Goal: Task Accomplishment & Management: Manage account settings

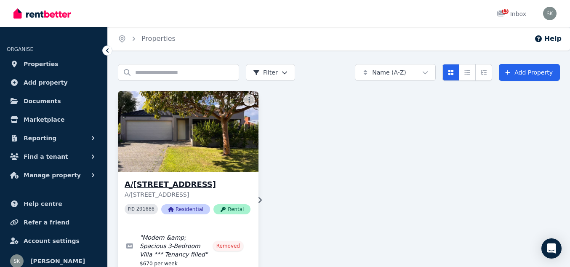
click at [172, 160] on img at bounding box center [189, 131] width 148 height 85
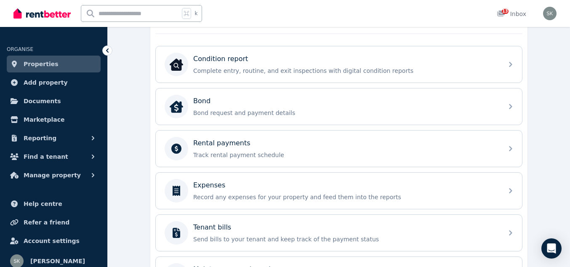
scroll to position [267, 0]
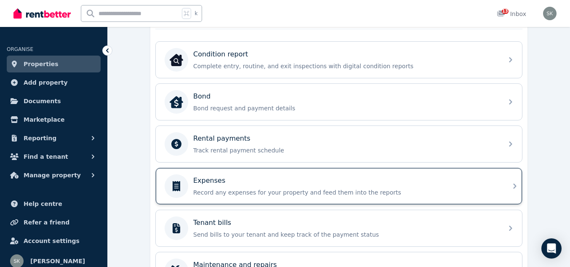
click at [369, 182] on div "Expenses" at bounding box center [345, 181] width 305 height 10
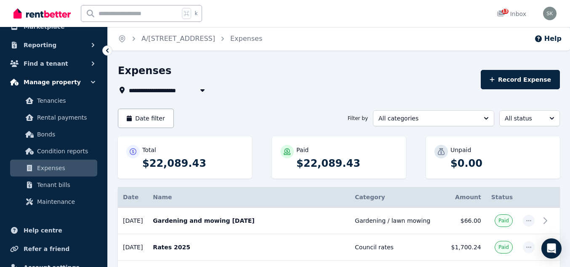
scroll to position [94, 0]
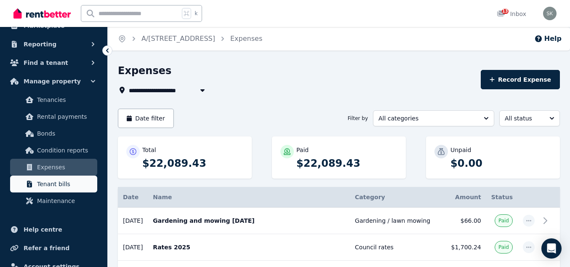
click at [67, 186] on span "Tenant bills" at bounding box center [65, 184] width 57 height 10
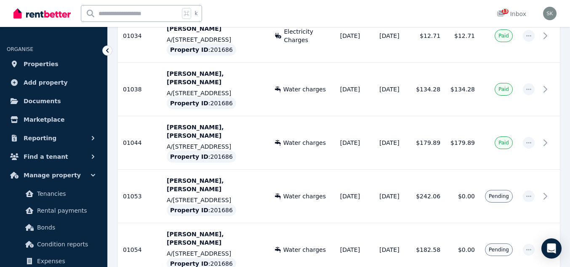
scroll to position [891, 0]
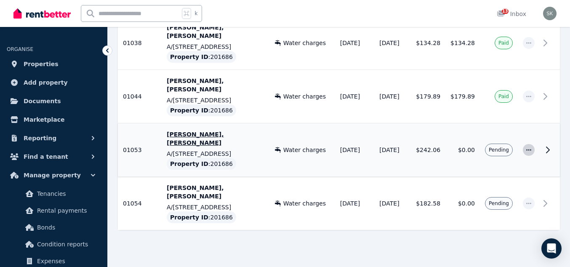
click at [532, 144] on span "button" at bounding box center [529, 150] width 12 height 12
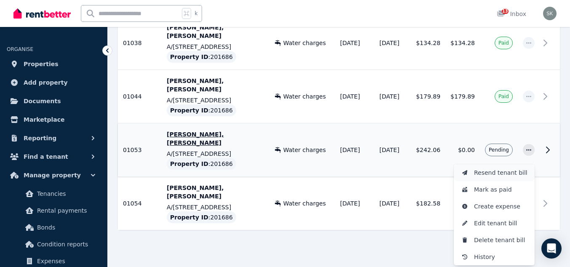
click at [521, 168] on span "Resend tenant bill" at bounding box center [501, 173] width 54 height 10
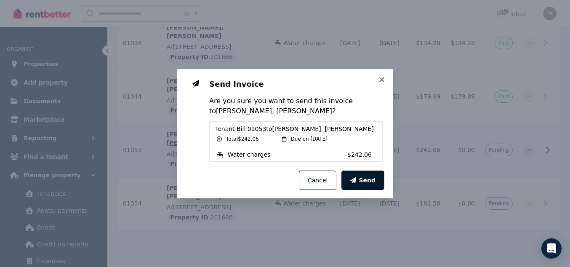
click at [364, 180] on span "Send" at bounding box center [367, 180] width 17 height 8
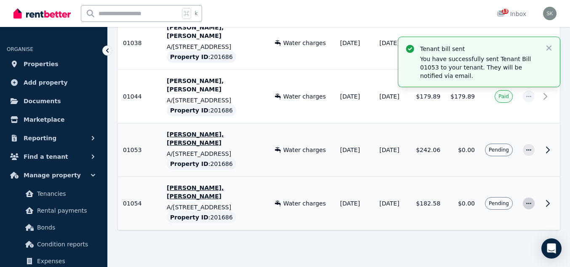
click at [531, 201] on icon "button" at bounding box center [529, 204] width 7 height 6
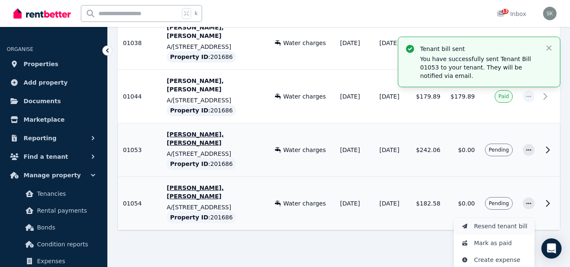
click at [503, 221] on span "Resend tenant bill" at bounding box center [501, 226] width 54 height 10
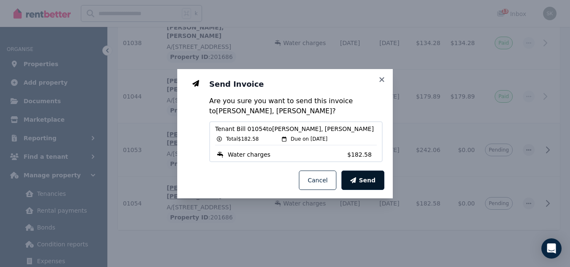
click at [379, 184] on button "Send" at bounding box center [363, 180] width 43 height 19
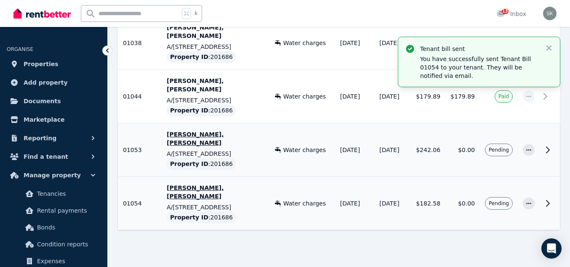
click at [188, 184] on p "[PERSON_NAME], [PERSON_NAME]" at bounding box center [216, 192] width 98 height 17
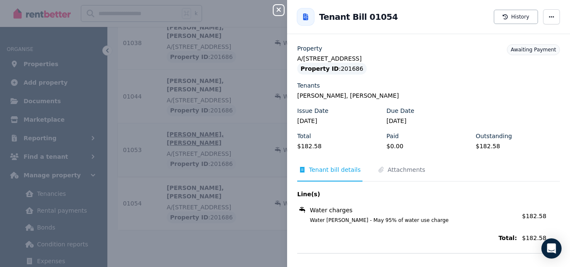
click at [239, 158] on div "Close panel Back to Tenant Bill 01054 History Property A/[STREET_ADDRESS] Prope…" at bounding box center [285, 133] width 570 height 267
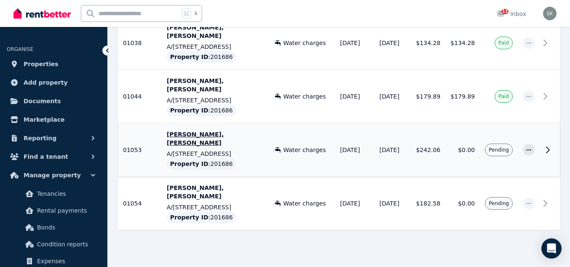
click at [201, 130] on p "[PERSON_NAME], [PERSON_NAME]" at bounding box center [216, 138] width 98 height 17
